Goal: Task Accomplishment & Management: Manage account settings

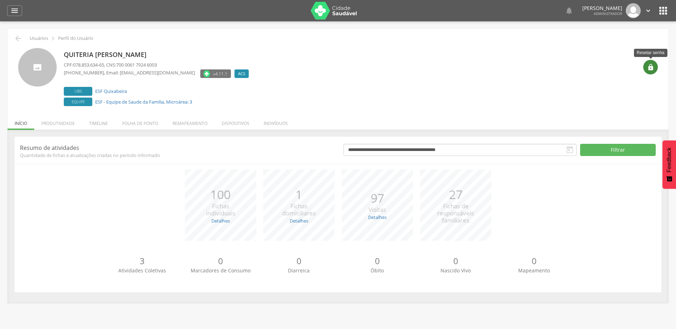
click at [647, 68] on div "" at bounding box center [650, 67] width 15 height 15
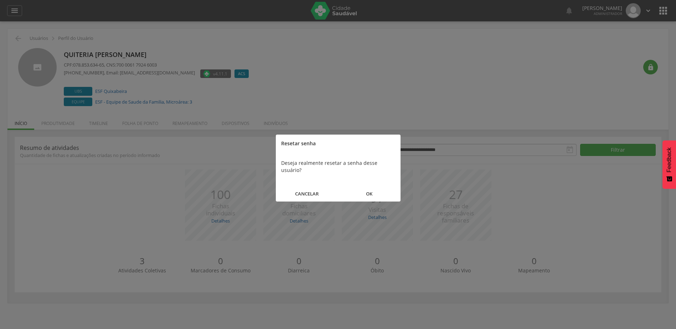
click at [355, 186] on button "OK" at bounding box center [369, 193] width 62 height 15
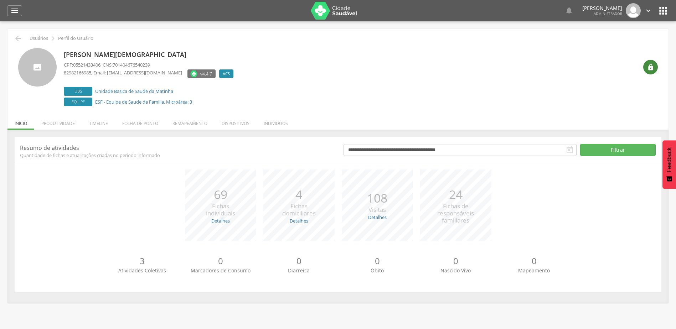
click at [648, 68] on icon "" at bounding box center [650, 67] width 7 height 7
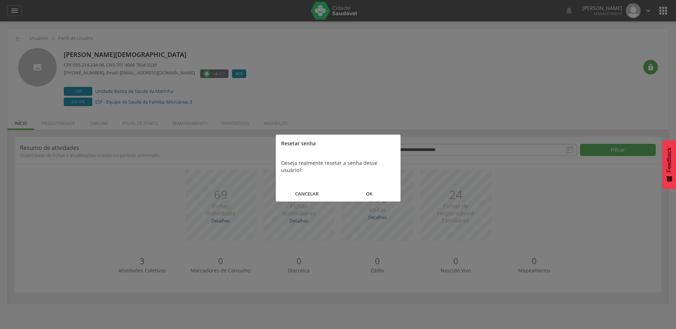
click at [380, 186] on button "OK" at bounding box center [369, 193] width 62 height 15
